Goal: Navigation & Orientation: Find specific page/section

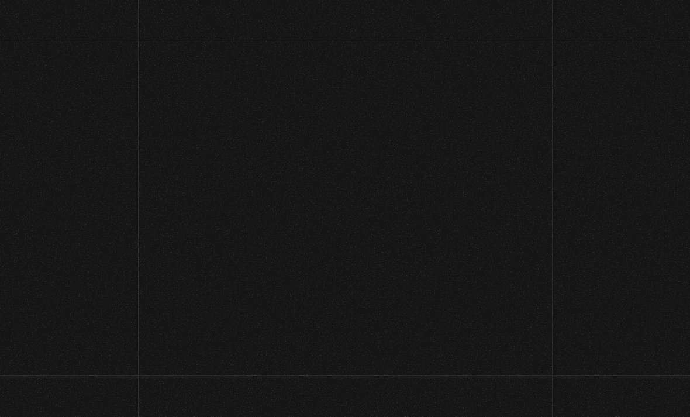
scroll to position [11, 0]
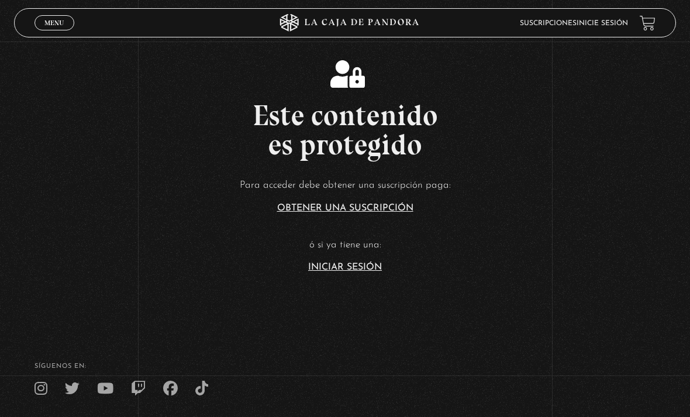
click at [358, 272] on link "Iniciar Sesión" at bounding box center [345, 266] width 74 height 9
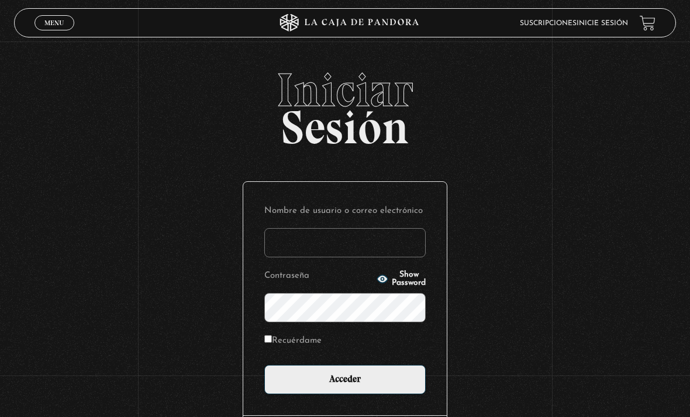
type input "[EMAIL_ADDRESS][DOMAIN_NAME]"
click at [345, 385] on input "Acceder" at bounding box center [344, 379] width 161 height 29
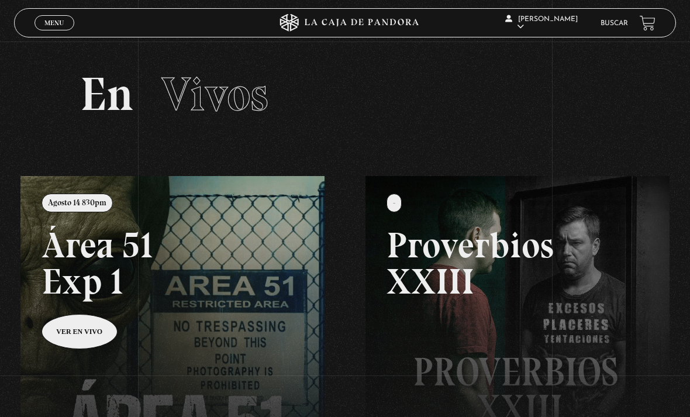
click at [174, 303] on link at bounding box center [365, 384] width 690 height 417
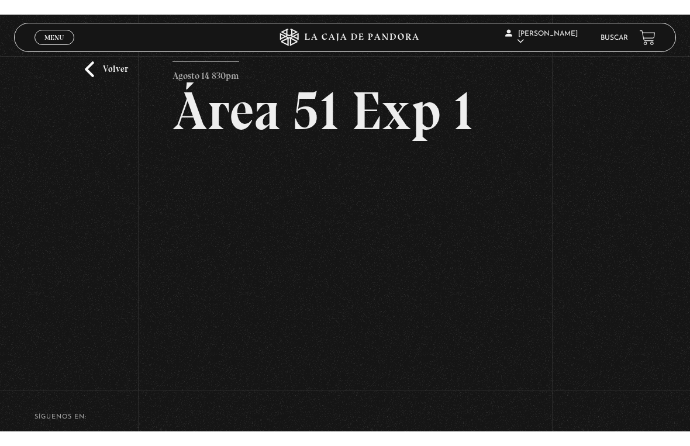
scroll to position [14, 0]
